Goal: Answer question/provide support

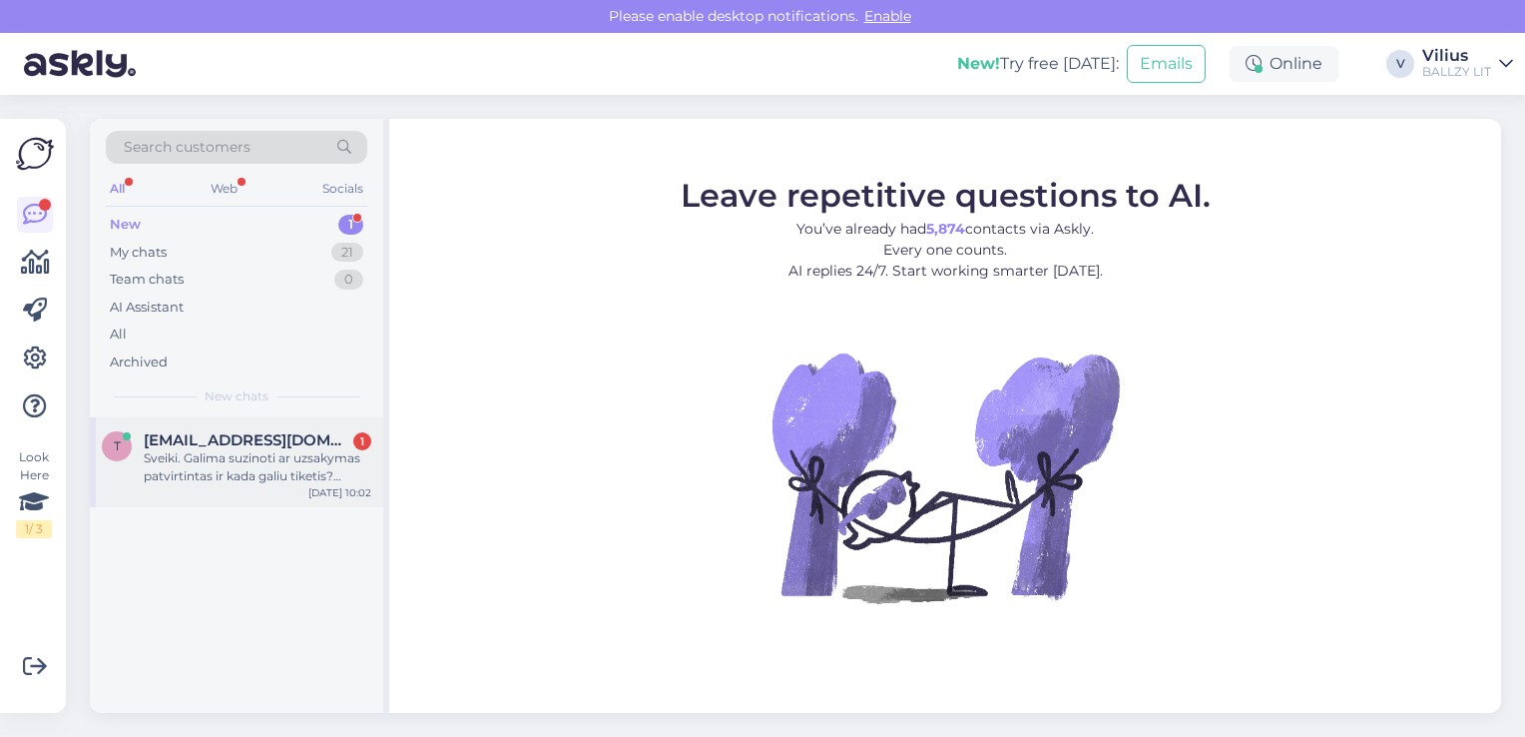
click at [267, 469] on div "Sveiki. Galima suzinoti ar uzsakymas patvirtintas ir kada galiu tiketis? 700602…" at bounding box center [258, 467] width 228 height 36
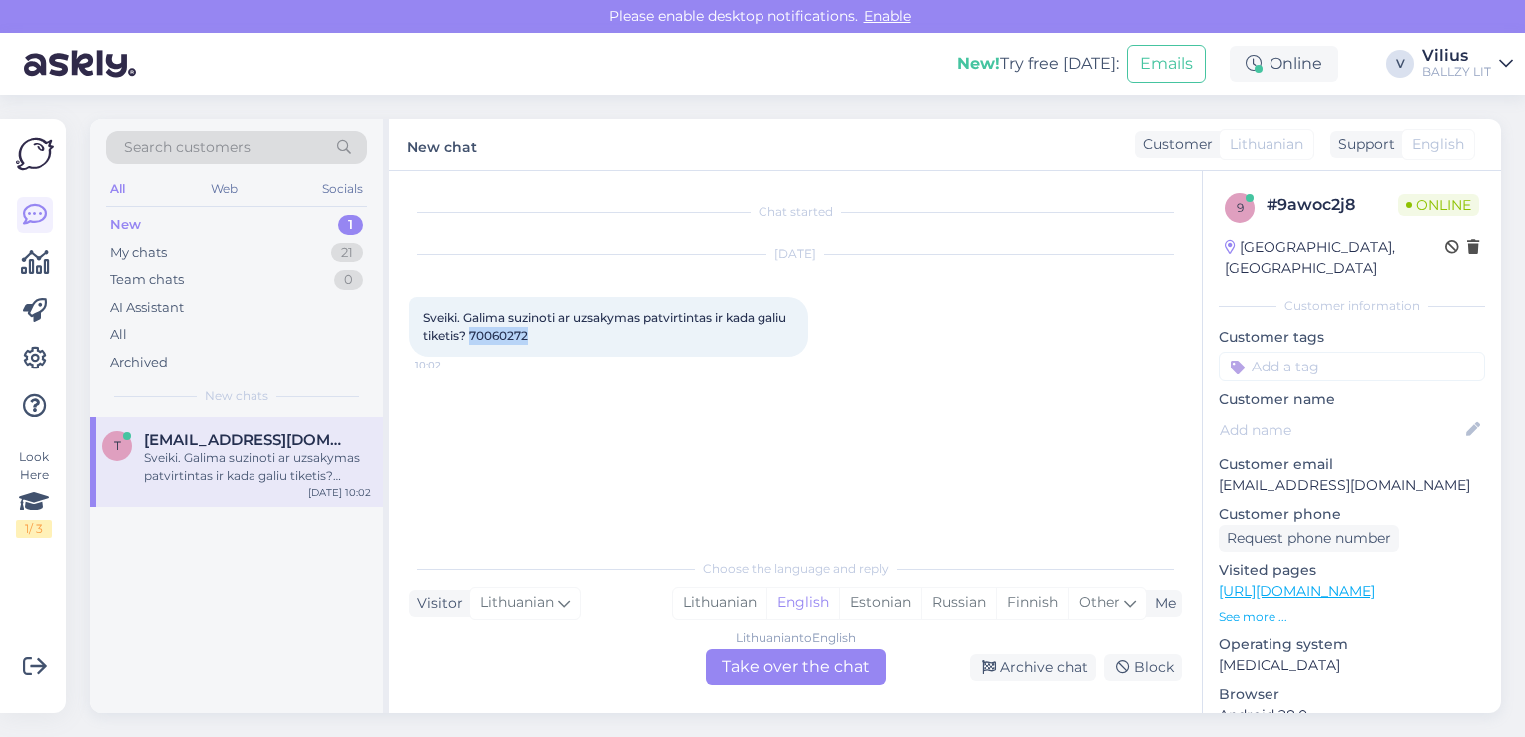
drag, startPoint x: 504, startPoint y: 332, endPoint x: 564, endPoint y: 345, distance: 61.3
click at [564, 345] on div "Sveiki. Galima suzinoti ar uzsakymas patvirtintas ir kada galiu tiketis? 700602…" at bounding box center [608, 327] width 399 height 60
copy span "70060272"
click at [735, 602] on div "Lithuanian" at bounding box center [720, 603] width 94 height 30
click at [755, 659] on div "Lithuanian to Lithuanian Take over the chat" at bounding box center [796, 667] width 181 height 36
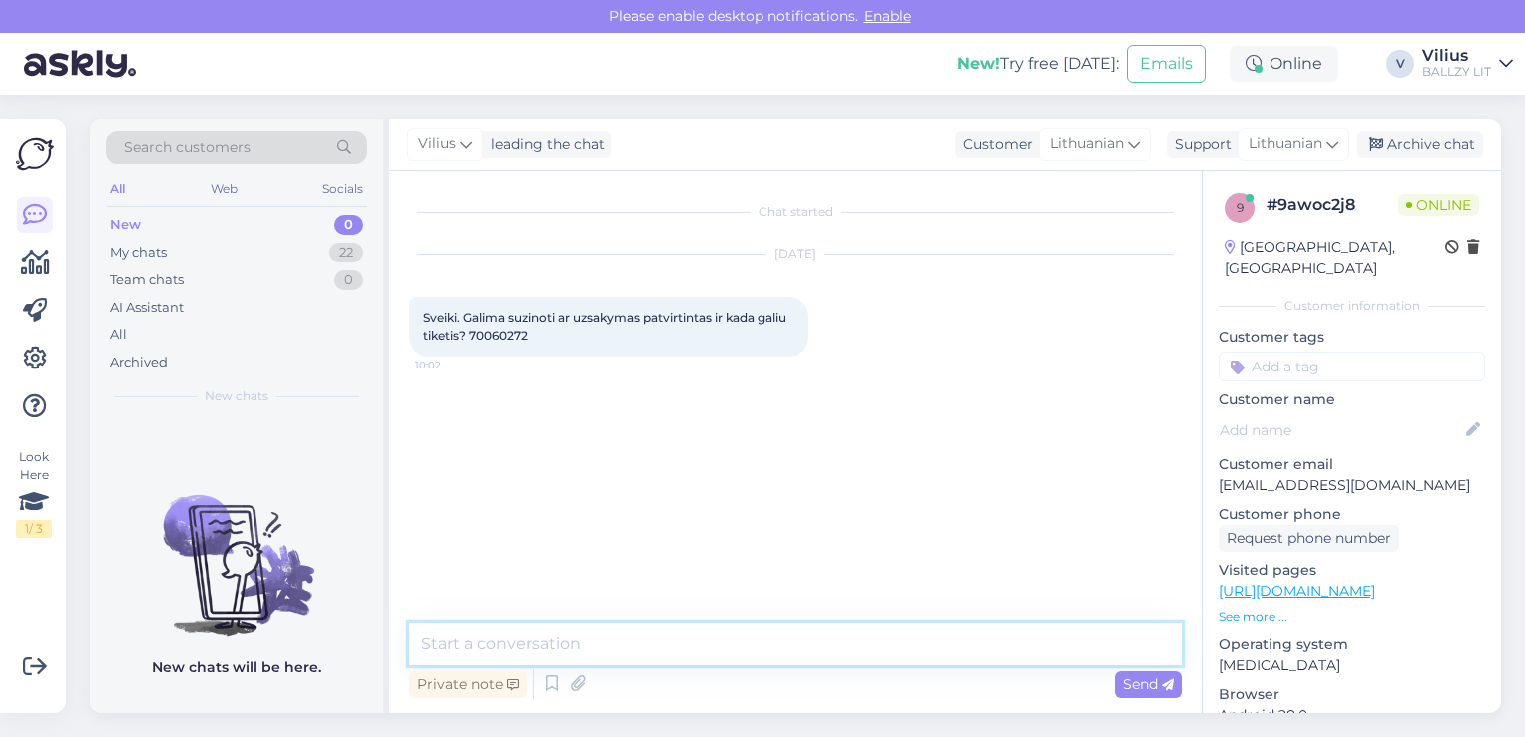
click at [699, 634] on textarea at bounding box center [795, 644] width 773 height 42
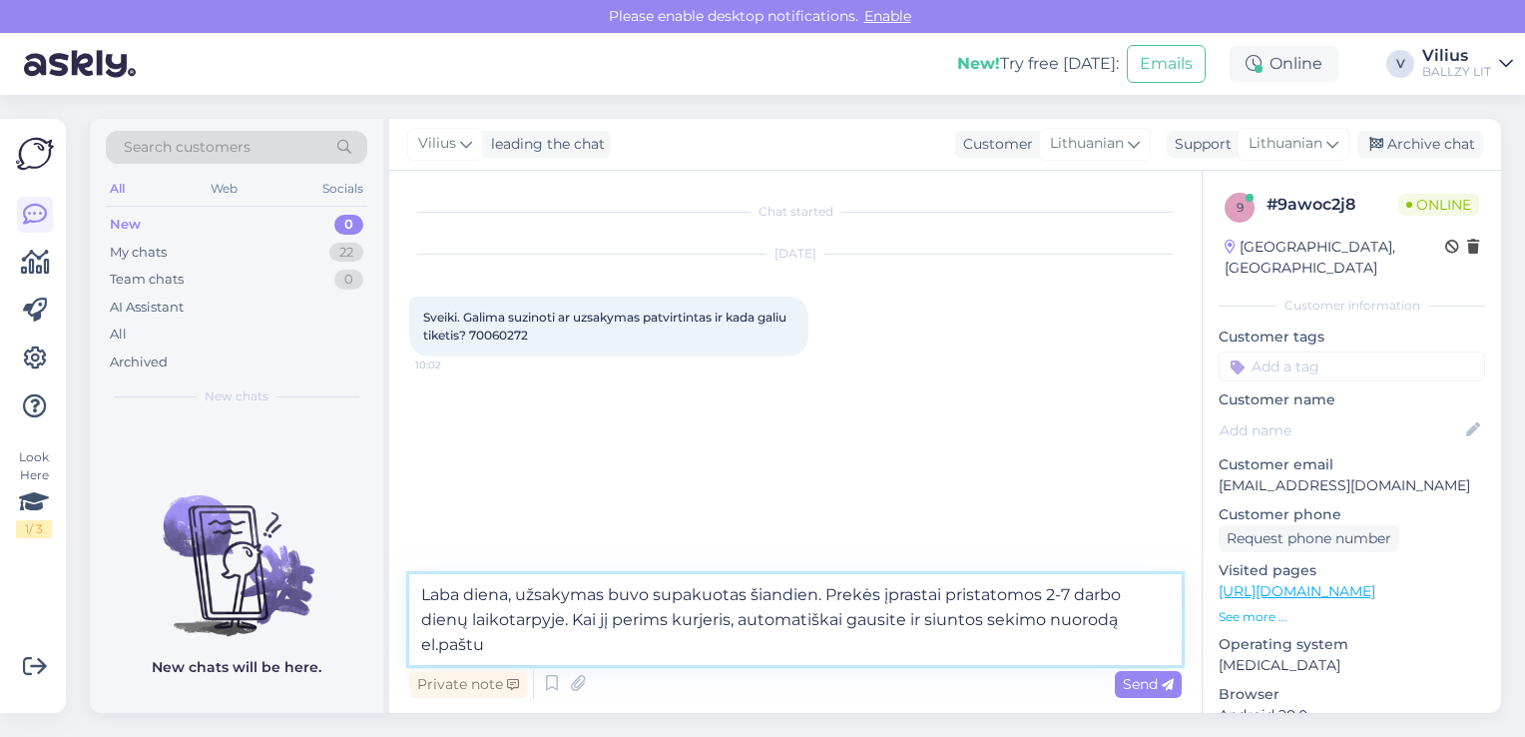
type textarea "Laba diena, užsakymas buvo supakuotas šiandien. Prekės įprastai pristatomos 2-7…"
